Goal: Navigation & Orientation: Find specific page/section

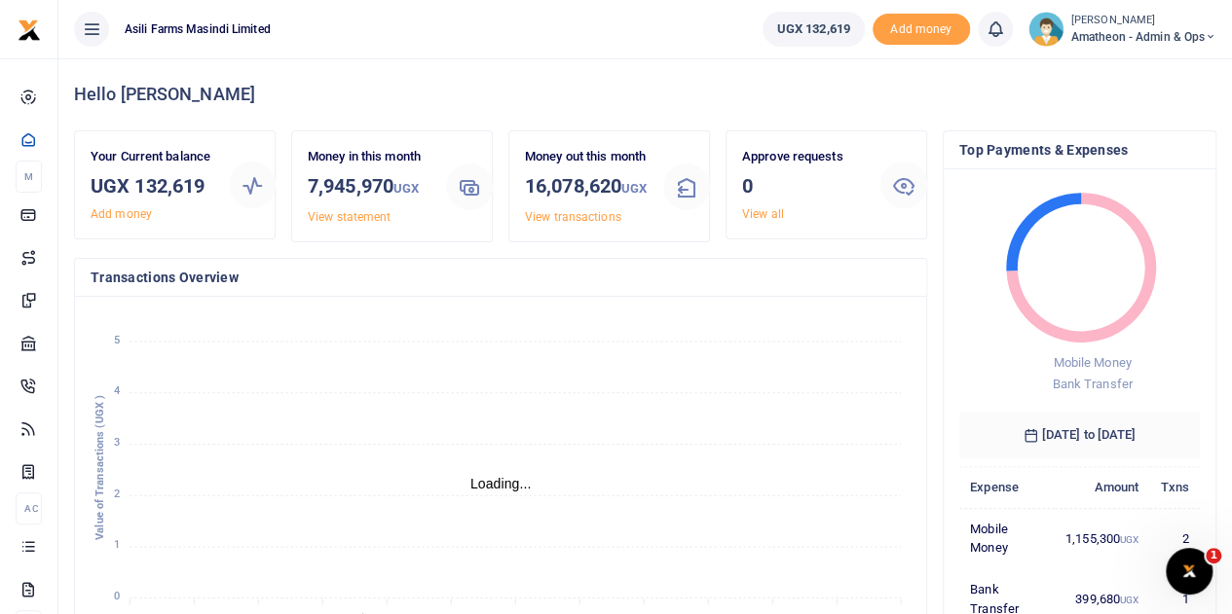
scroll to position [16, 16]
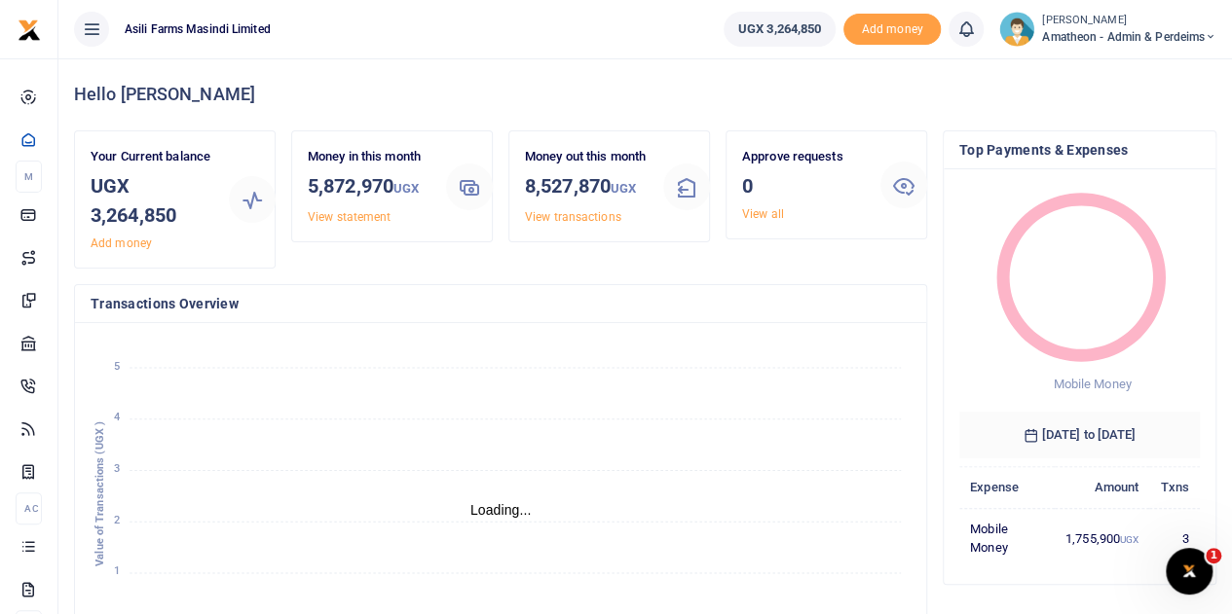
scroll to position [16, 16]
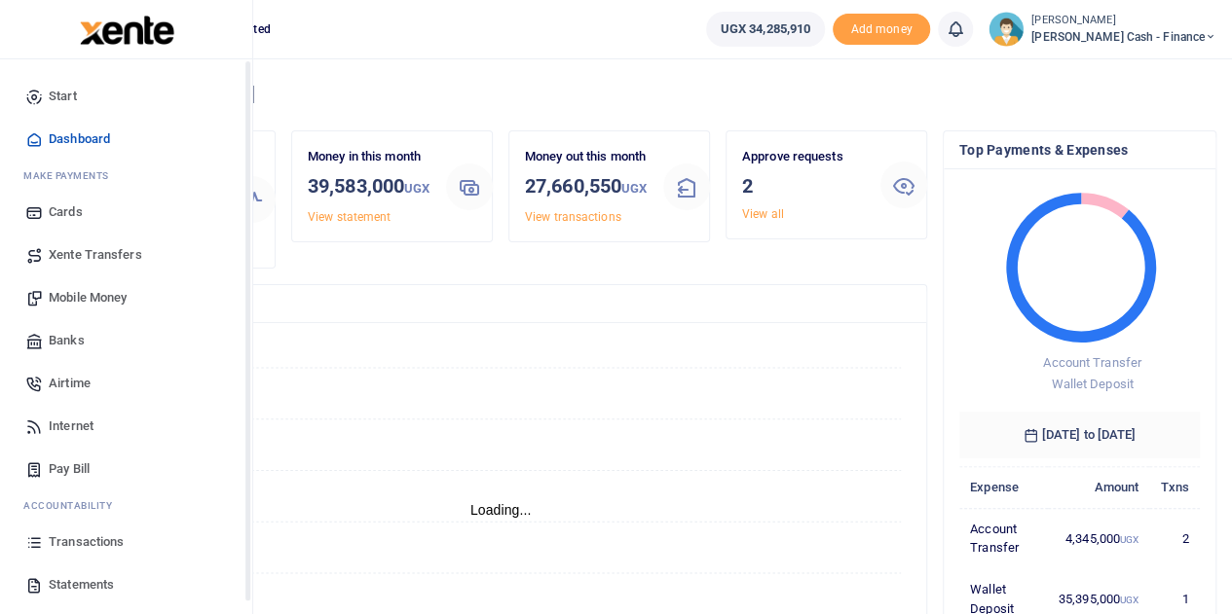
scroll to position [16, 16]
click at [64, 536] on span "Transactions" at bounding box center [86, 542] width 75 height 19
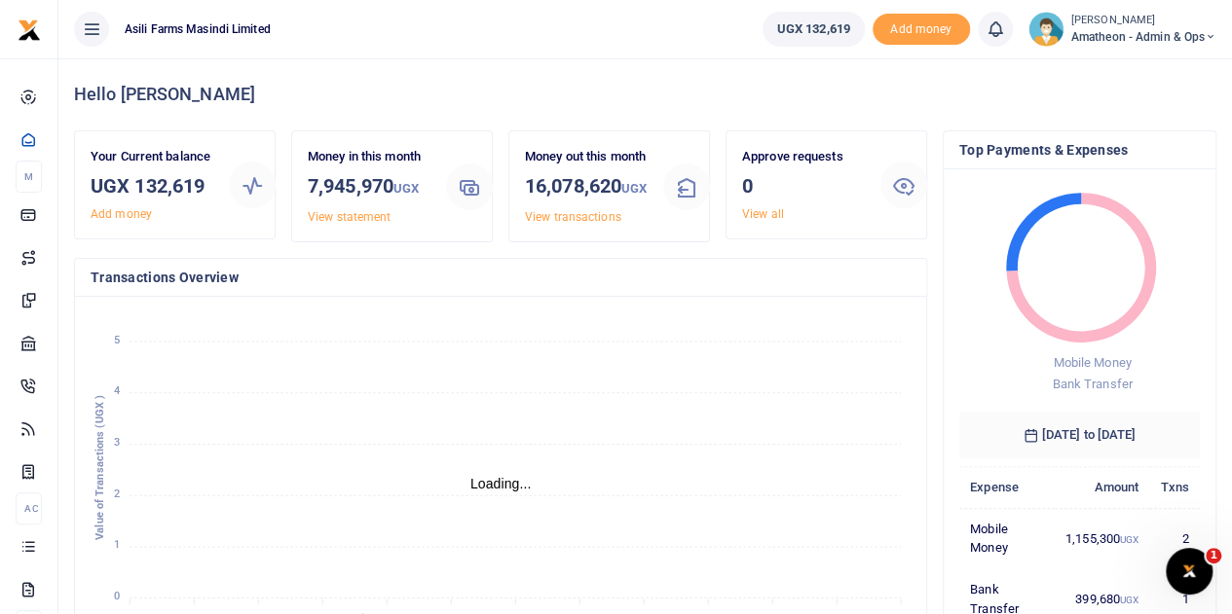
scroll to position [16, 16]
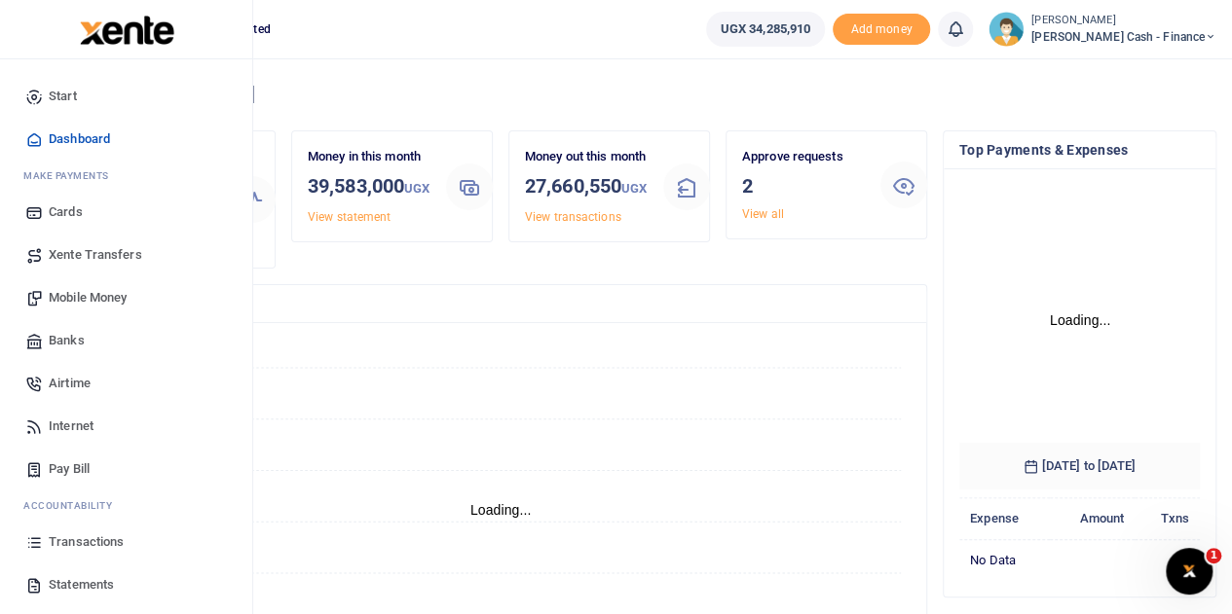
click at [77, 537] on span "Transactions" at bounding box center [86, 542] width 75 height 19
